Goal: Information Seeking & Learning: Understand process/instructions

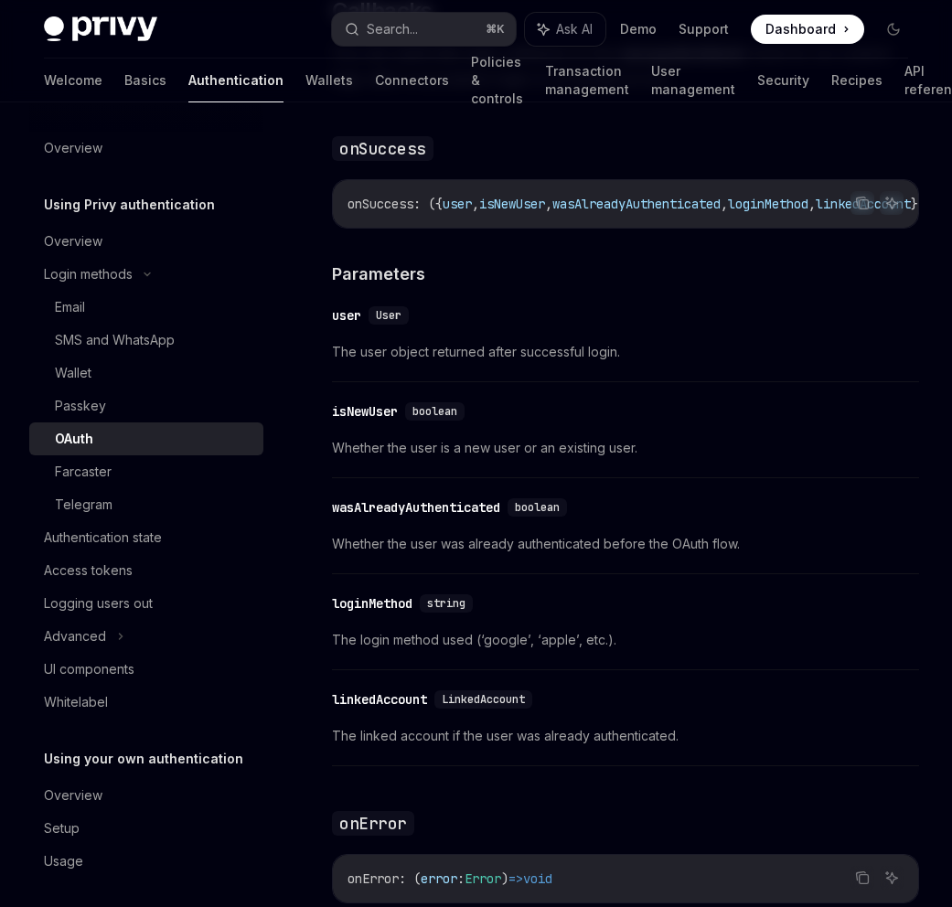
scroll to position [2382, 0]
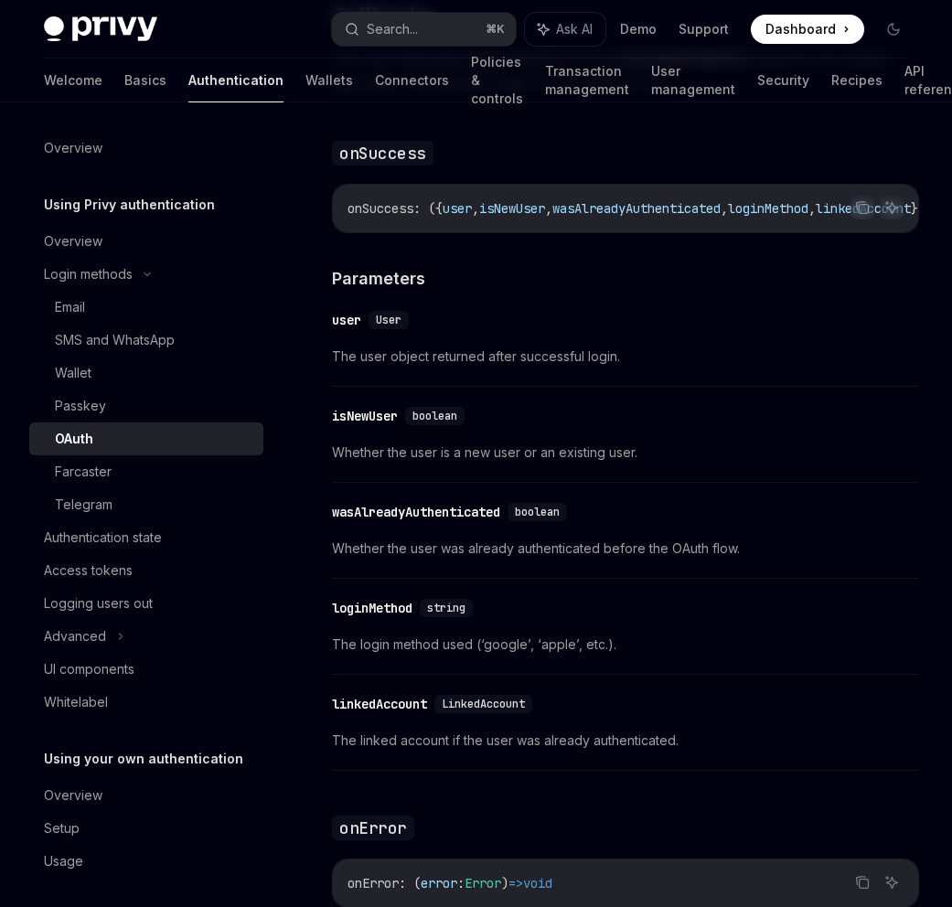
click at [665, 387] on div "​ user User The user object returned after successful login." at bounding box center [625, 343] width 587 height 87
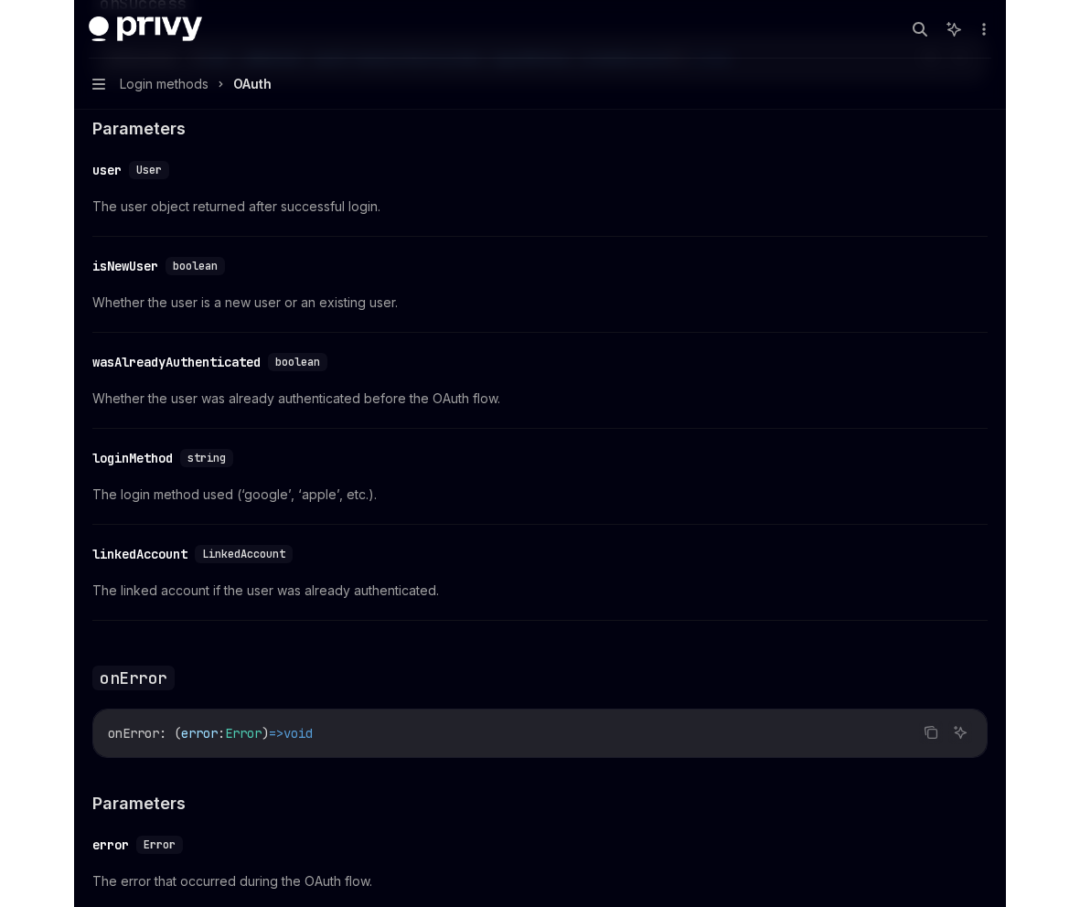
scroll to position [2336, 0]
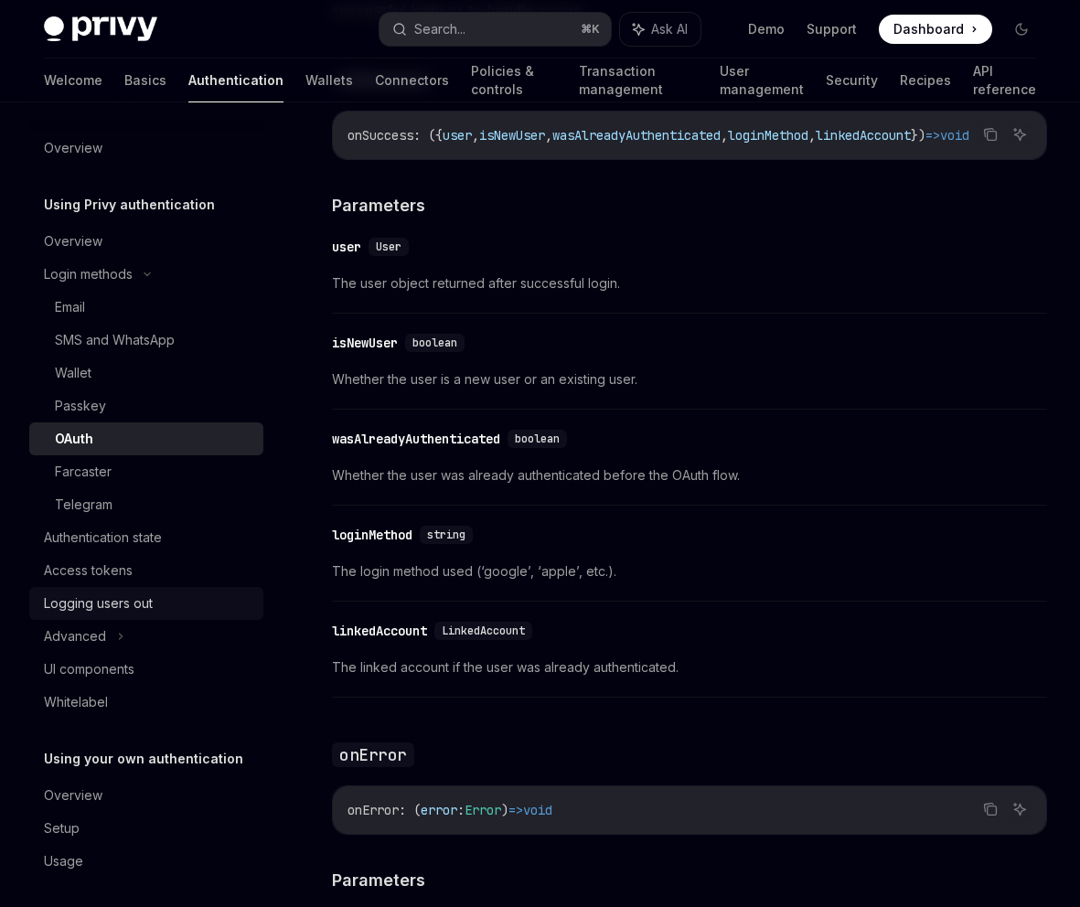
click at [144, 609] on div "Logging users out" at bounding box center [98, 603] width 109 height 22
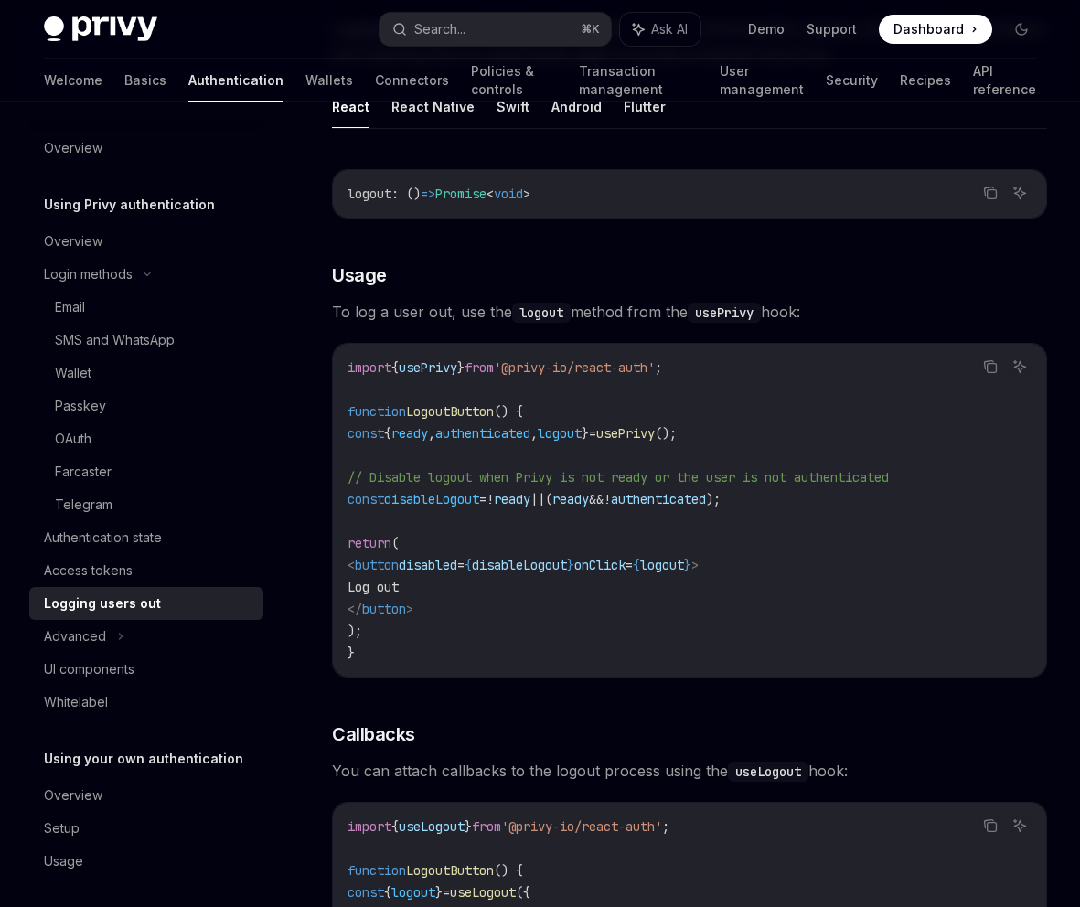
scroll to position [216, 0]
type textarea "*"
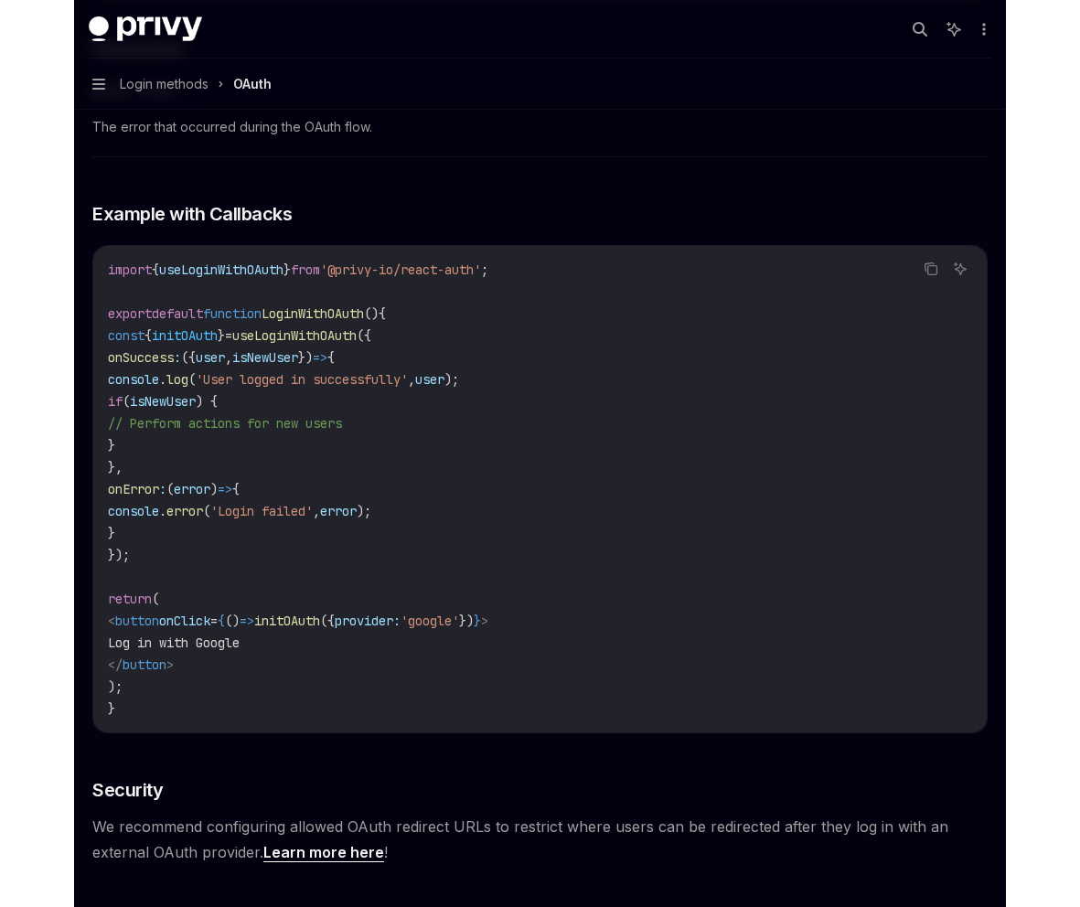
scroll to position [3100, 0]
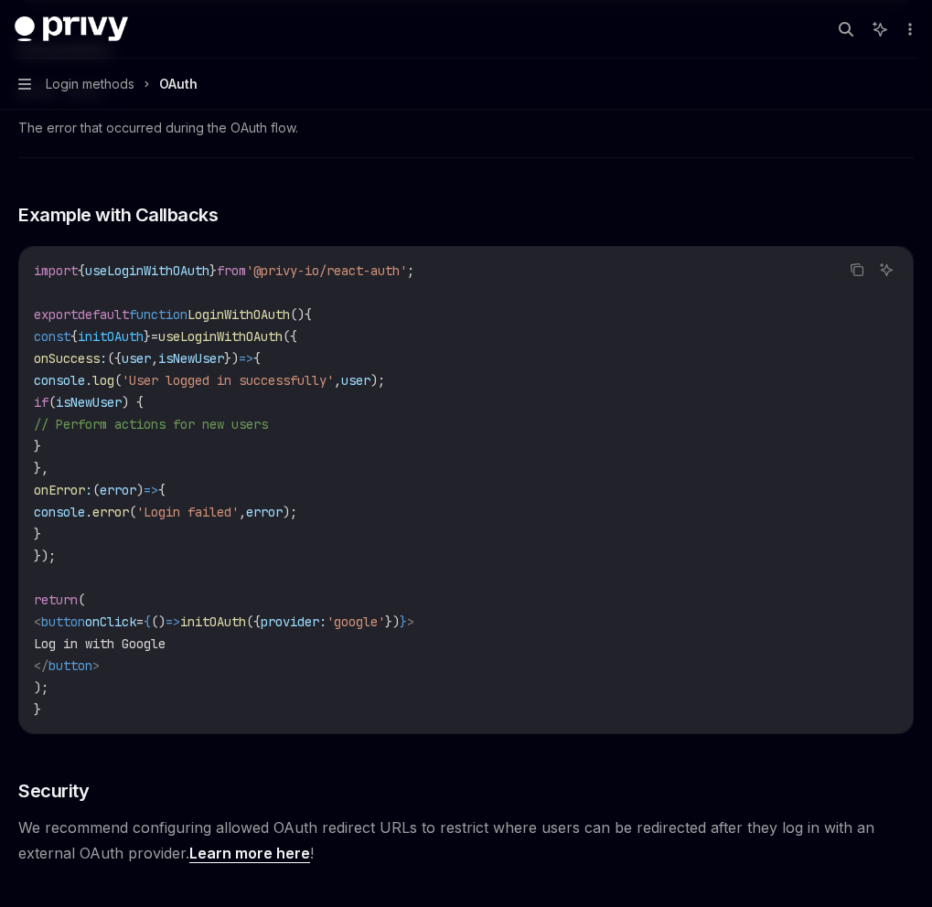
type textarea "*"
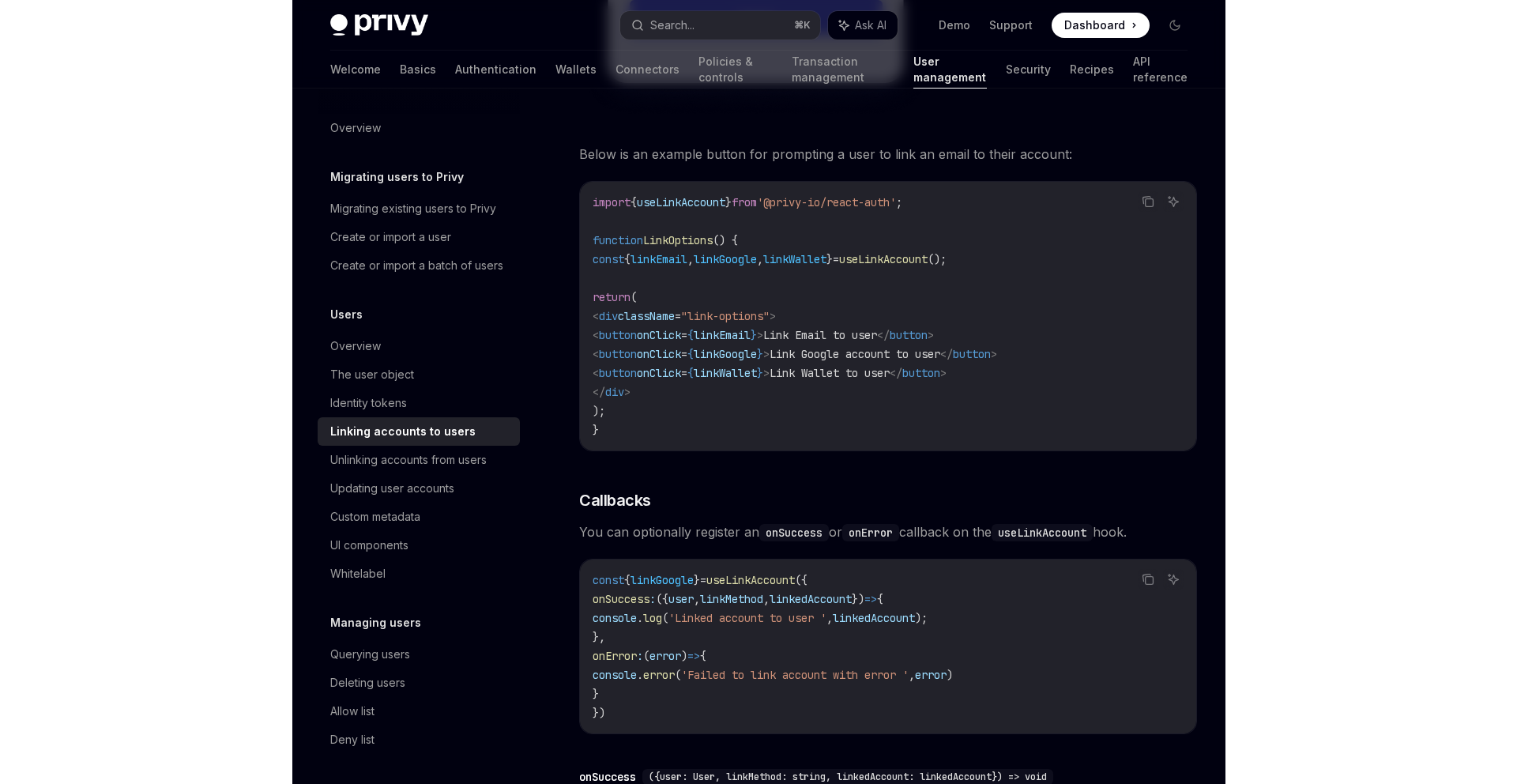
scroll to position [1273, 0]
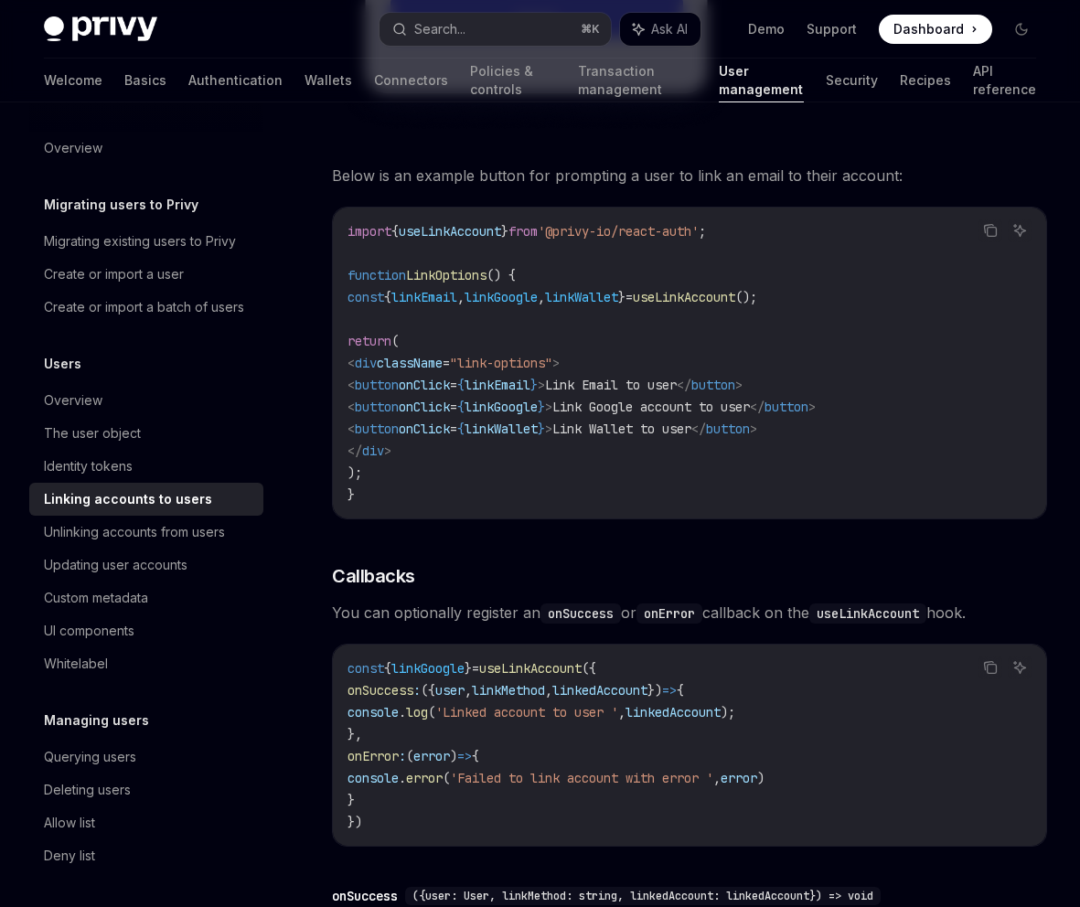
type textarea "*"
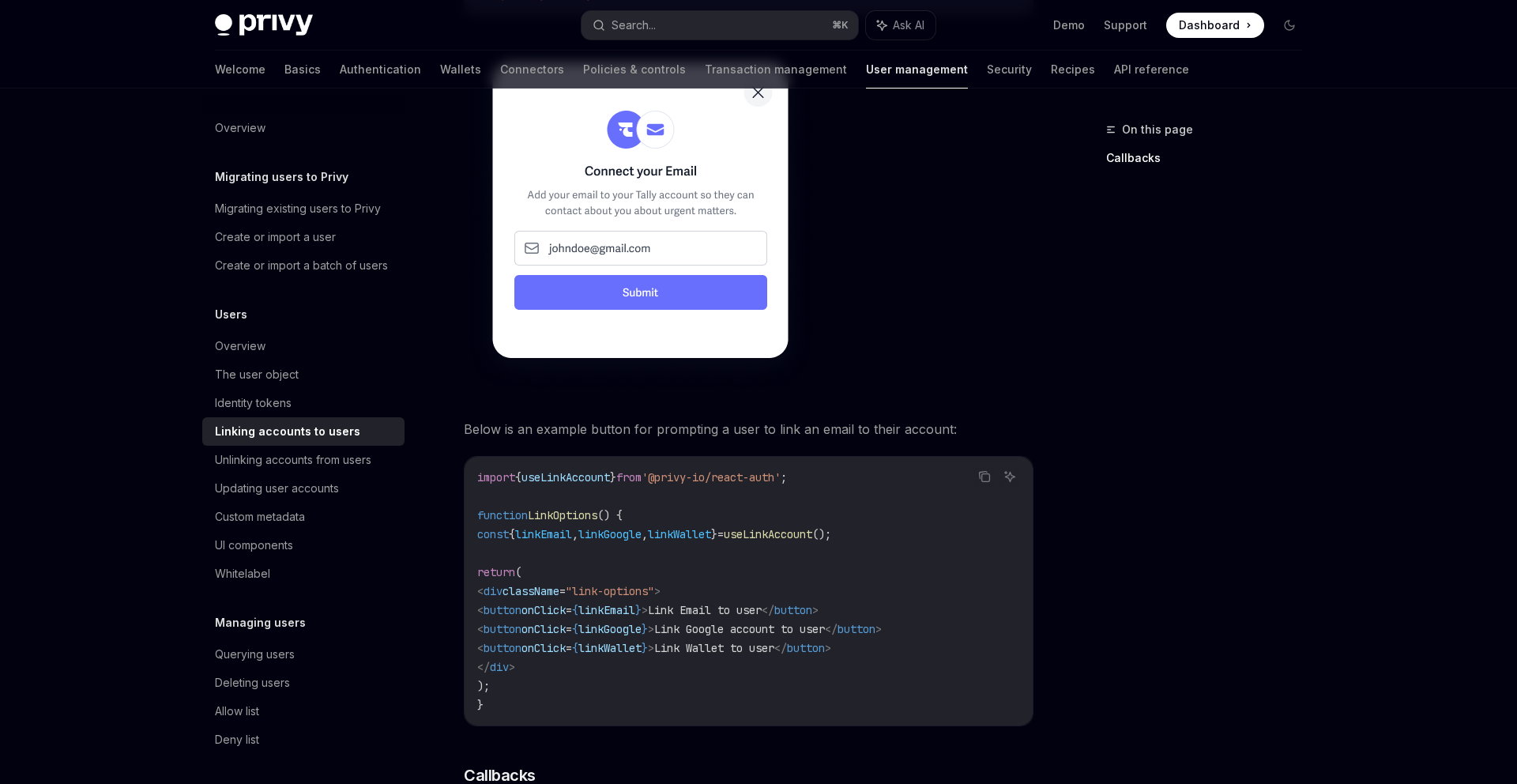
scroll to position [1019, 0]
